Goal: Check status: Check status

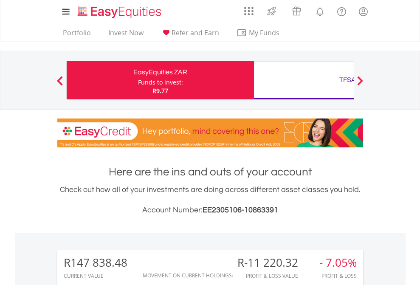
scroll to position [82, 133]
click at [138, 80] on div "Funds to invest:" at bounding box center [160, 82] width 45 height 8
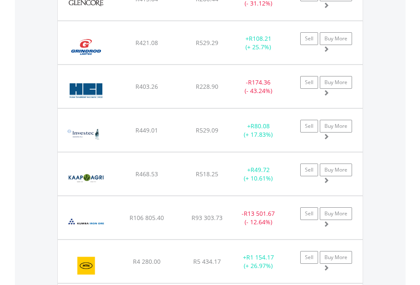
scroll to position [82, 133]
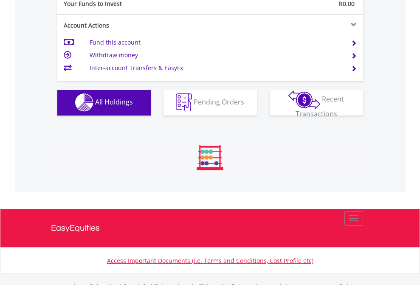
scroll to position [841, 0]
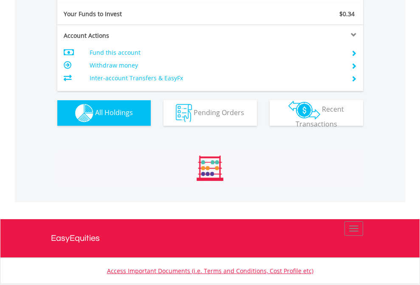
scroll to position [944, 0]
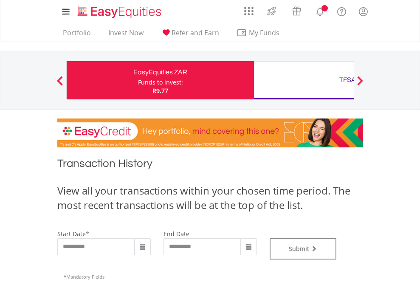
type input "**********"
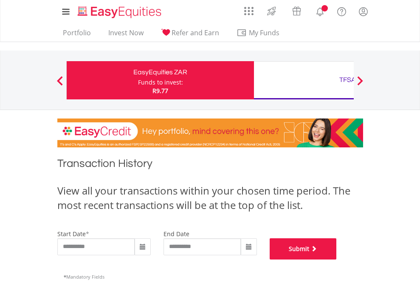
click at [337, 259] on button "Submit" at bounding box center [303, 248] width 67 height 21
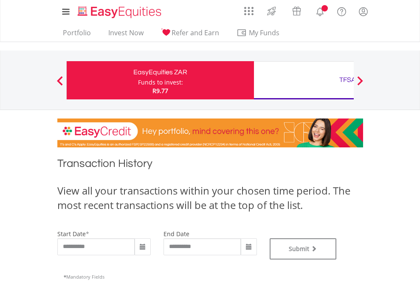
click at [304, 80] on div "TFSA" at bounding box center [347, 80] width 177 height 12
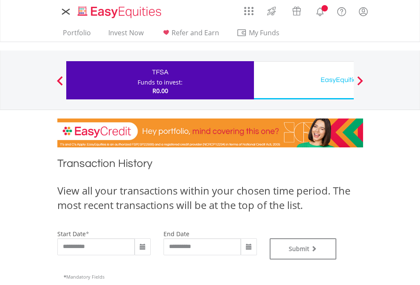
type input "**********"
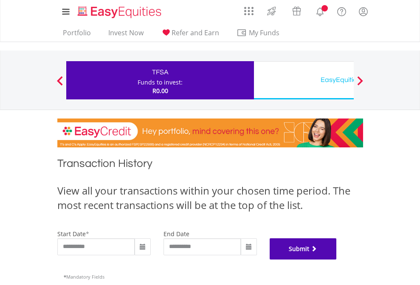
click at [337, 259] on button "Submit" at bounding box center [303, 248] width 67 height 21
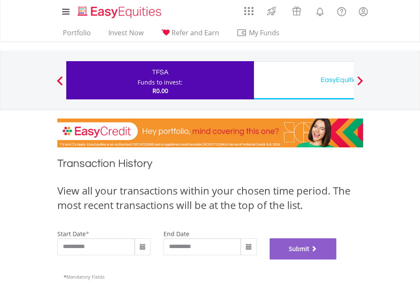
scroll to position [344, 0]
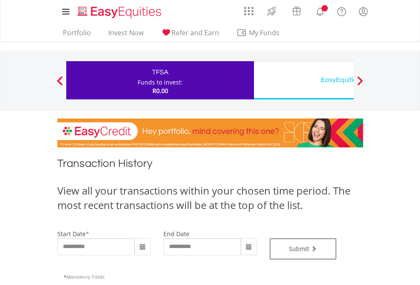
click at [304, 80] on div "EasyEquities USD" at bounding box center [347, 80] width 177 height 12
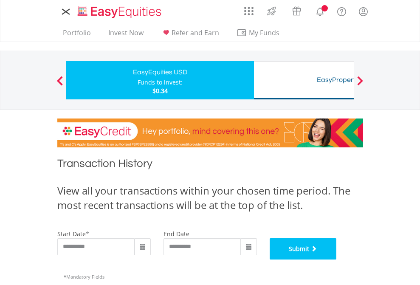
click at [337, 259] on button "Submit" at bounding box center [303, 248] width 67 height 21
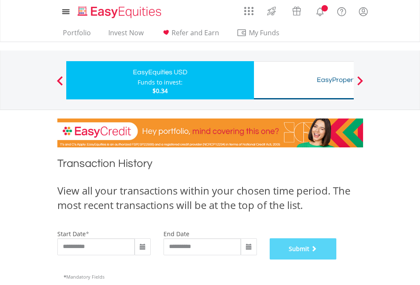
scroll to position [344, 0]
